Goal: Task Accomplishment & Management: Manage account settings

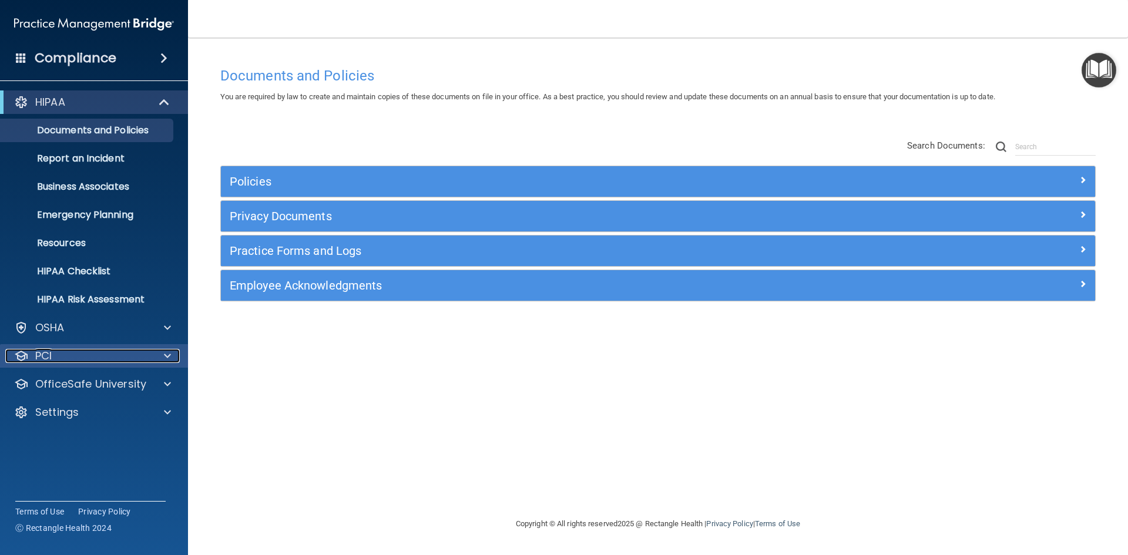
click at [169, 358] on span at bounding box center [167, 356] width 7 height 14
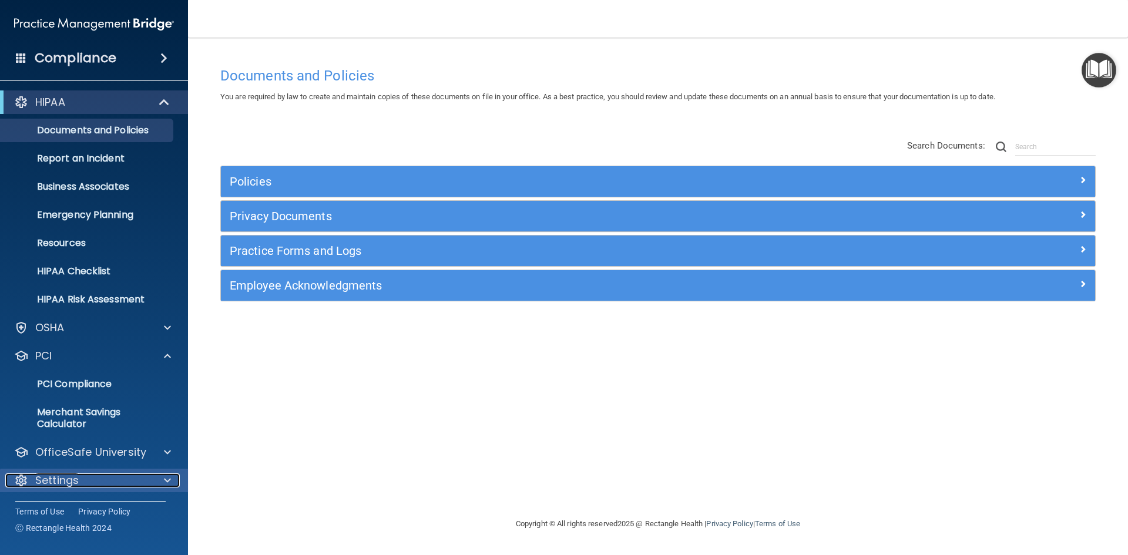
click at [163, 475] on div at bounding box center [165, 480] width 29 height 14
drag, startPoint x: 169, startPoint y: 476, endPoint x: 172, endPoint y: 471, distance: 6.4
click at [169, 475] on span at bounding box center [167, 480] width 7 height 14
click at [167, 475] on span at bounding box center [167, 480] width 7 height 14
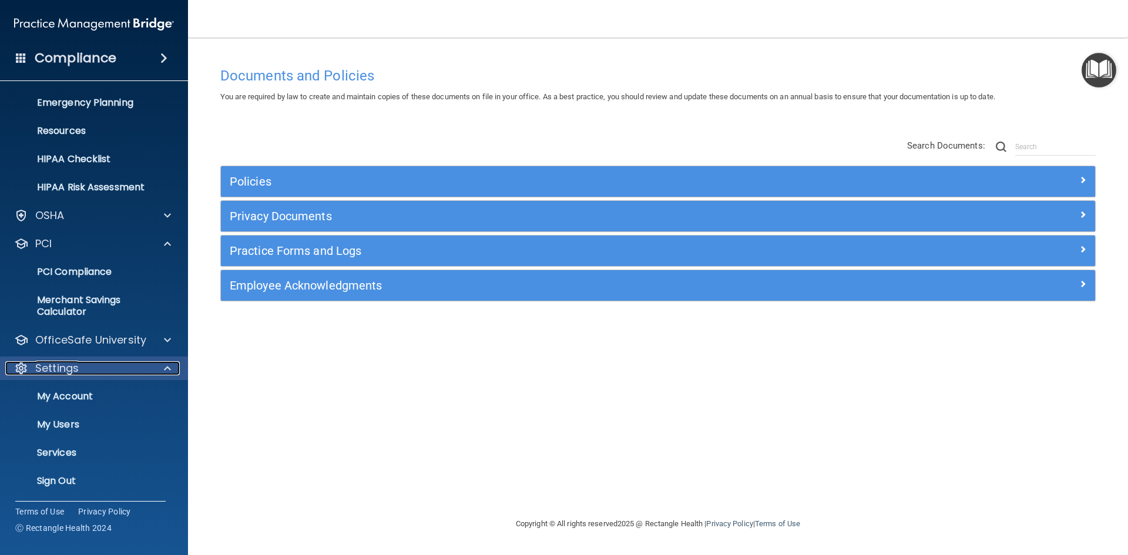
scroll to position [113, 0]
click at [111, 418] on p "My Users" at bounding box center [88, 424] width 160 height 12
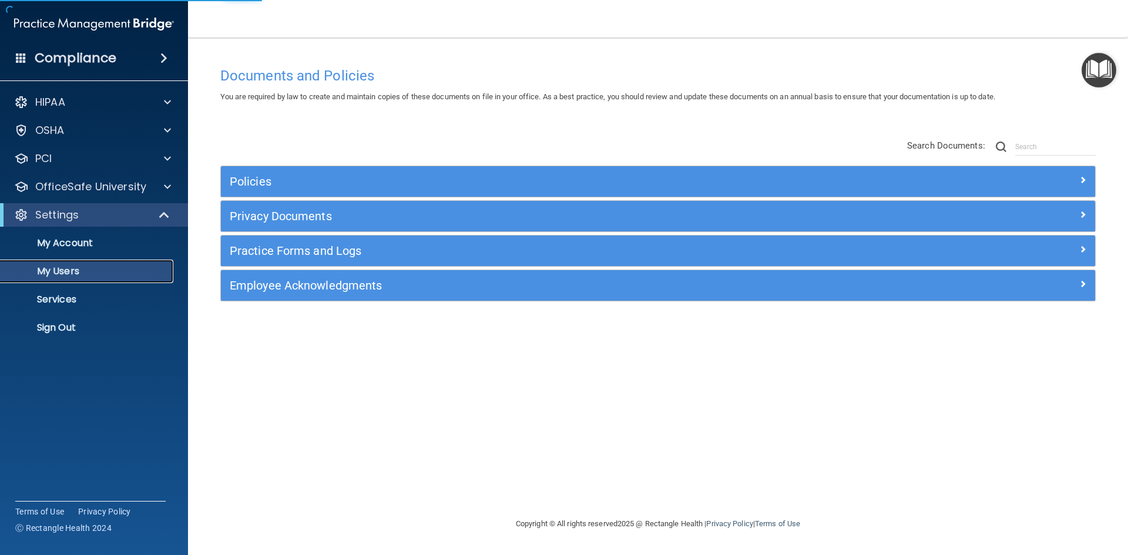
select select "20"
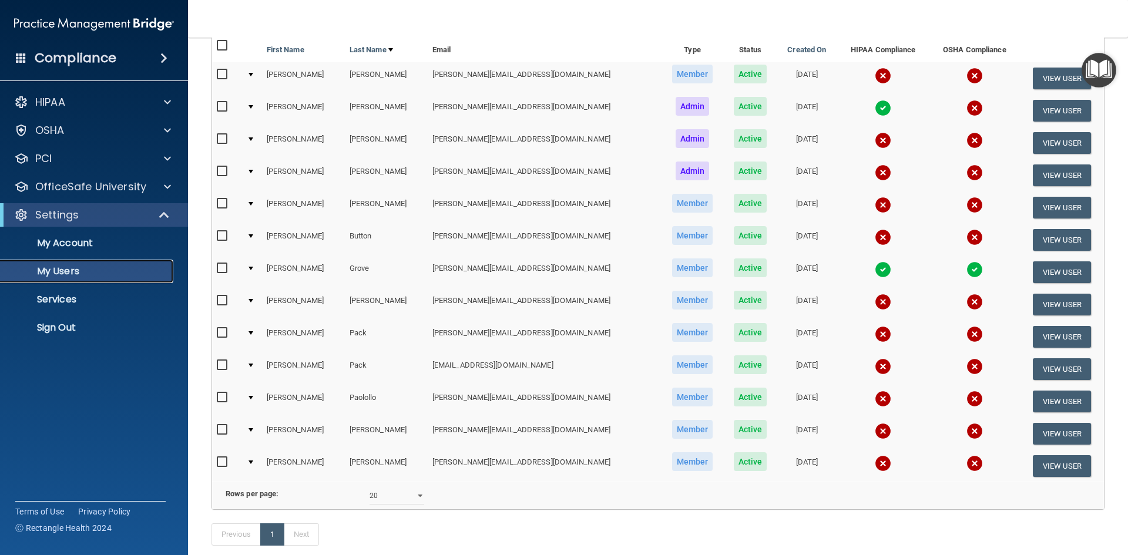
scroll to position [59, 0]
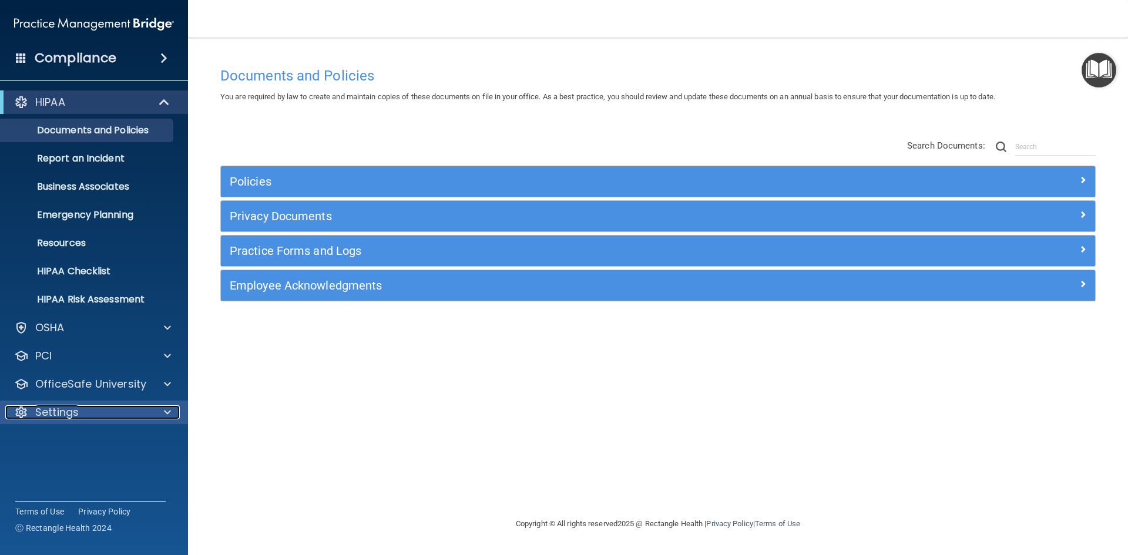
click at [171, 409] on div at bounding box center [165, 412] width 29 height 14
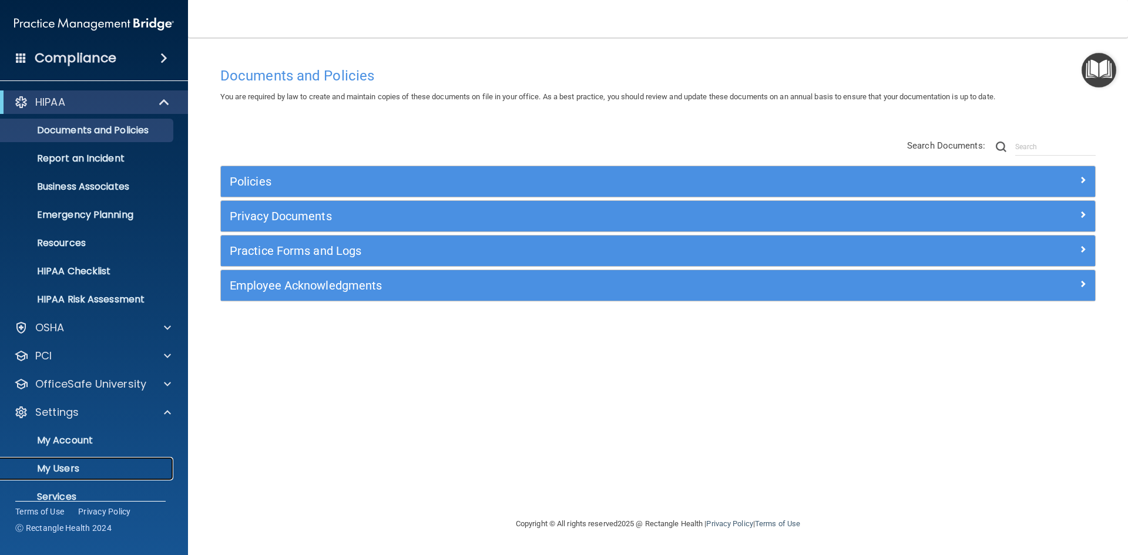
click at [154, 463] on p "My Users" at bounding box center [88, 469] width 160 height 12
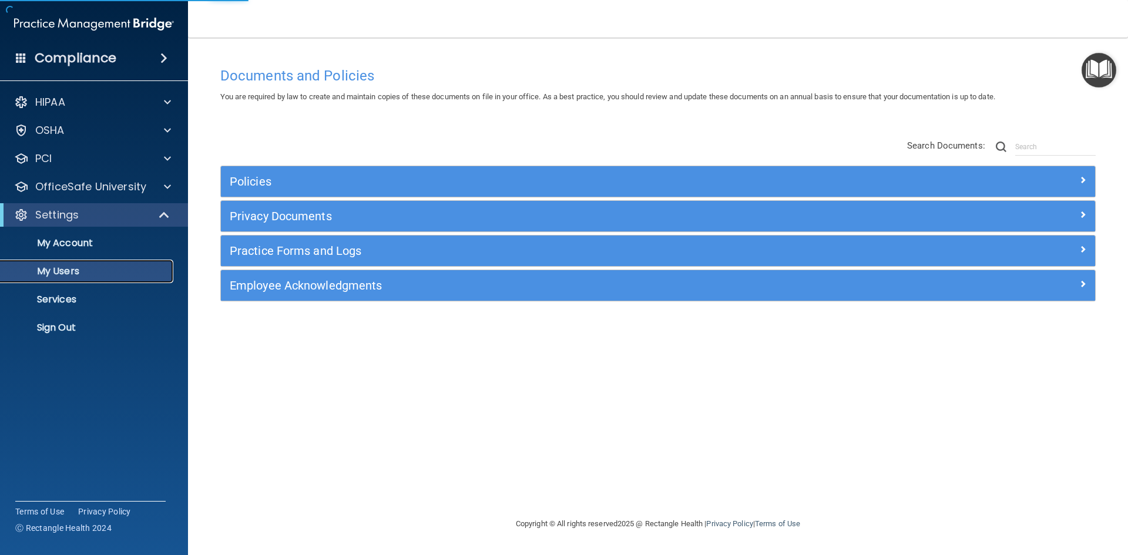
select select "20"
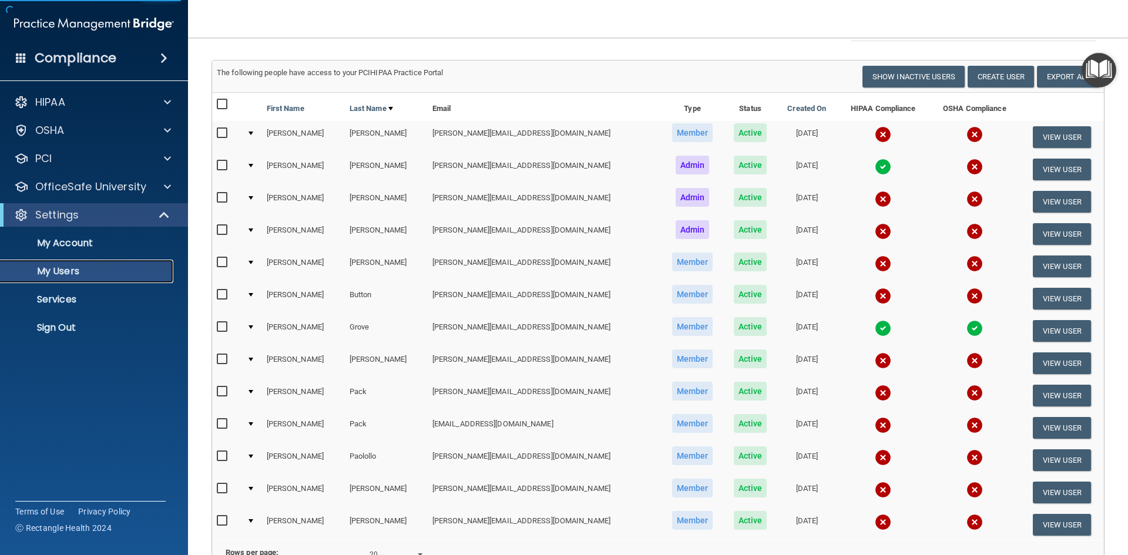
scroll to position [117, 0]
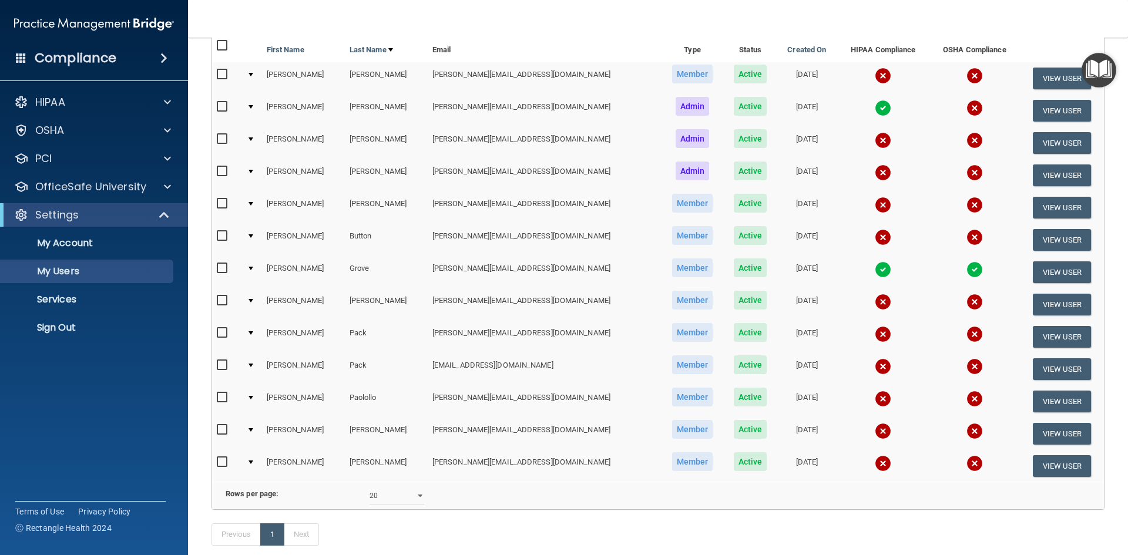
click at [225, 364] on input "checkbox" at bounding box center [224, 365] width 14 height 9
checkbox input "true"
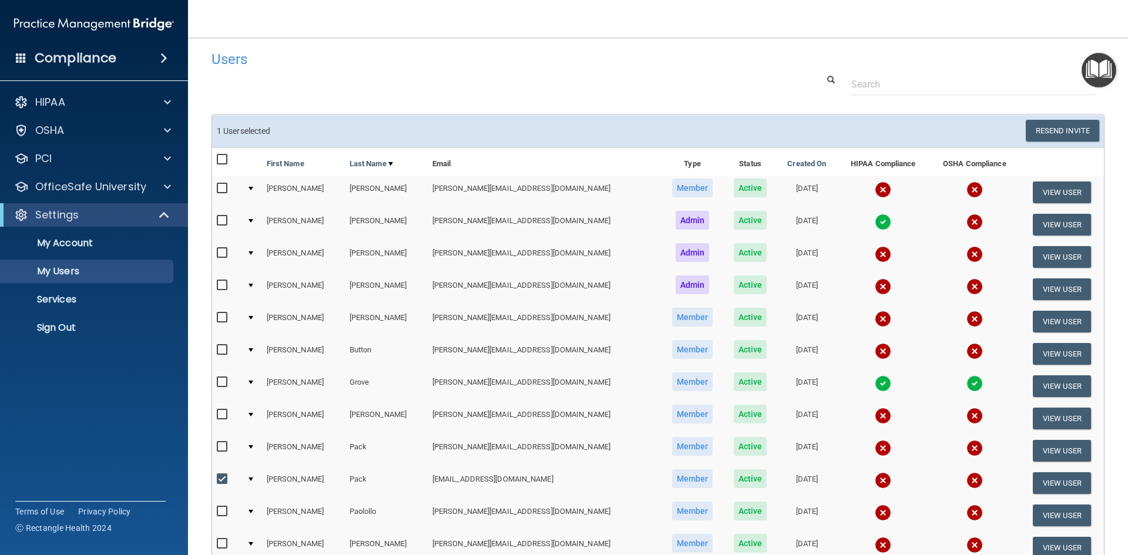
scroll to position [0, 0]
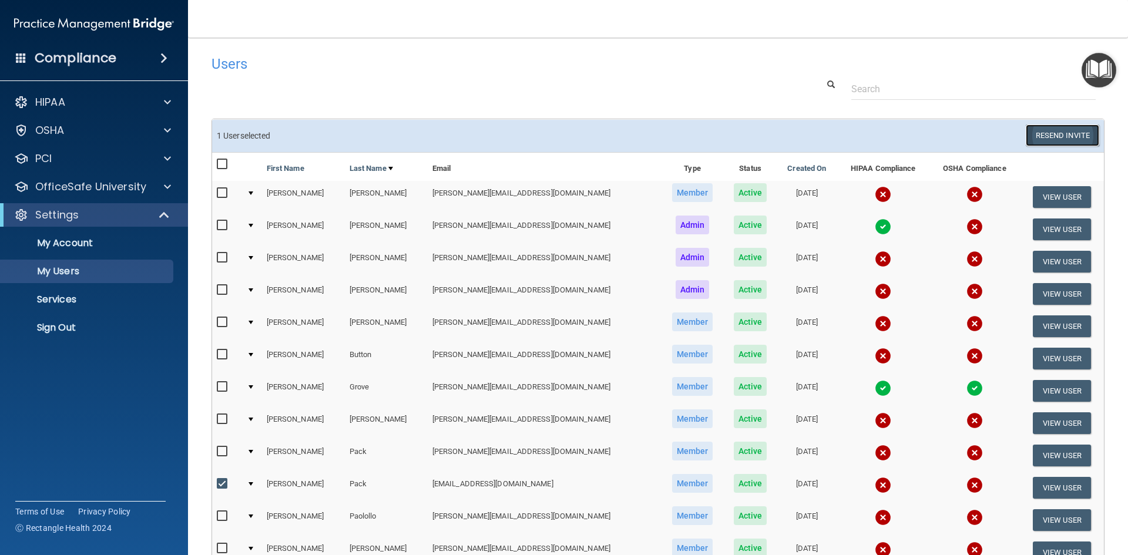
click at [1056, 133] on button "Resend Invite" at bounding box center [1062, 136] width 73 height 22
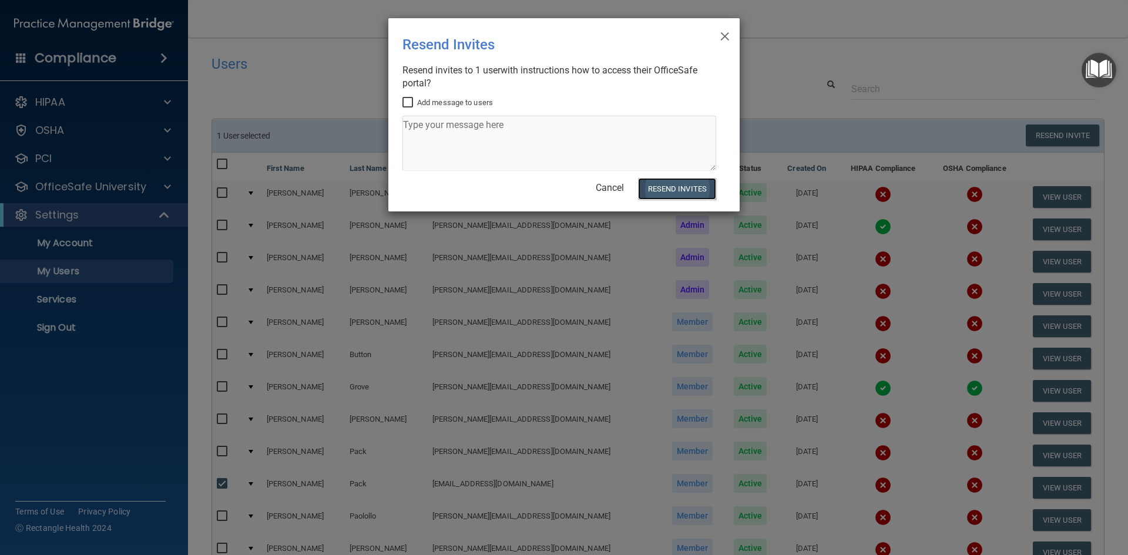
click at [676, 189] on button "Resend Invites" at bounding box center [677, 189] width 78 height 22
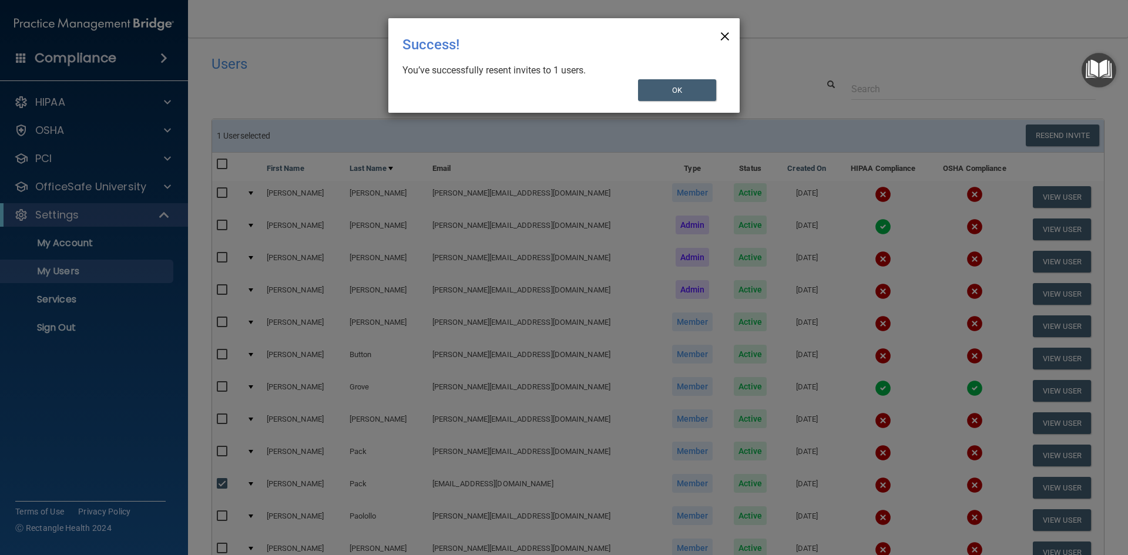
click at [721, 35] on span "×" at bounding box center [725, 34] width 11 height 23
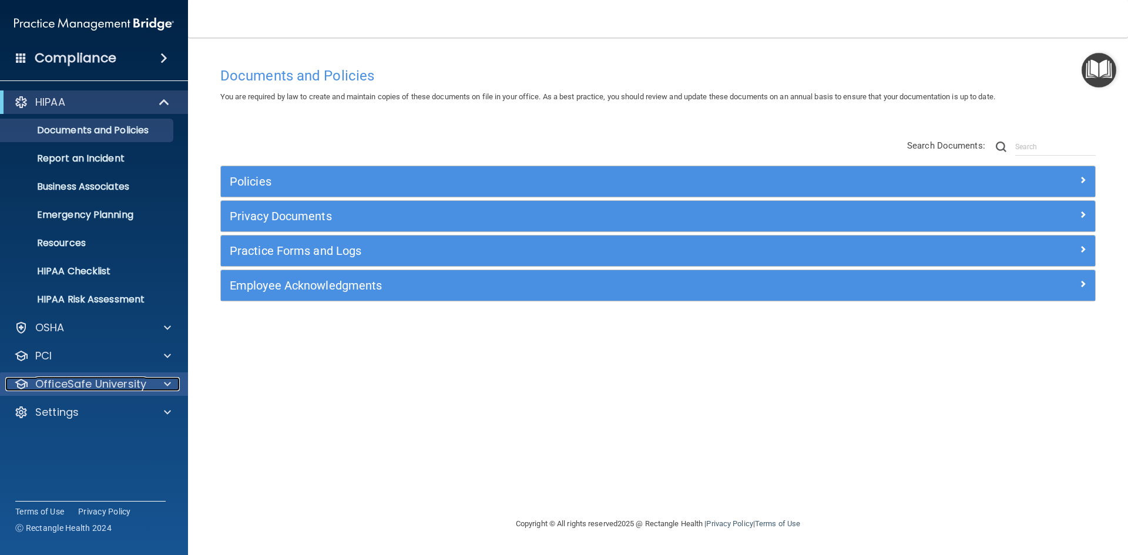
click at [166, 385] on span at bounding box center [167, 384] width 7 height 14
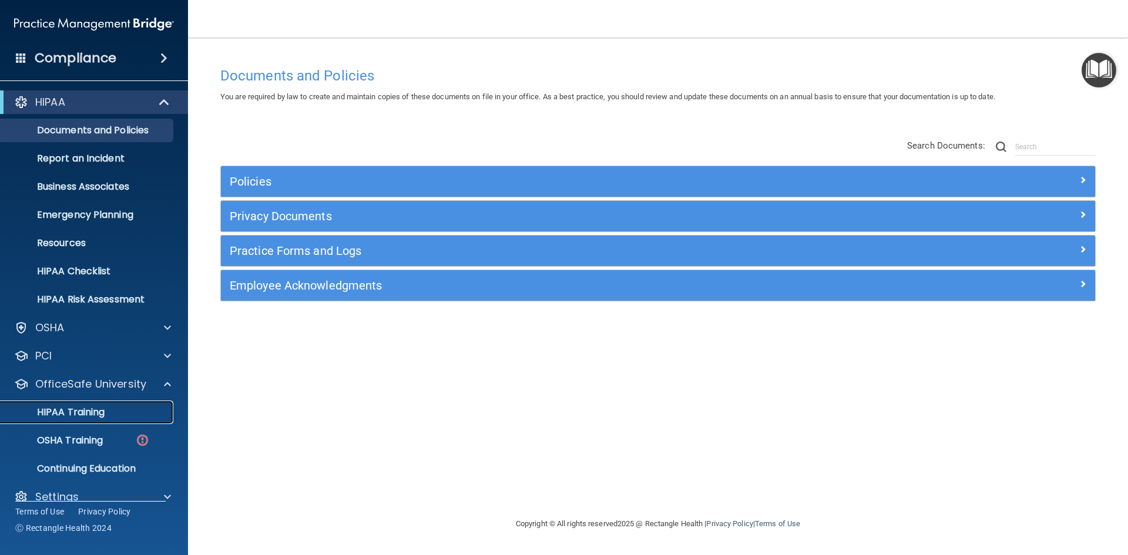
click at [88, 409] on p "HIPAA Training" at bounding box center [56, 412] width 97 height 12
